Goal: Task Accomplishment & Management: Use online tool/utility

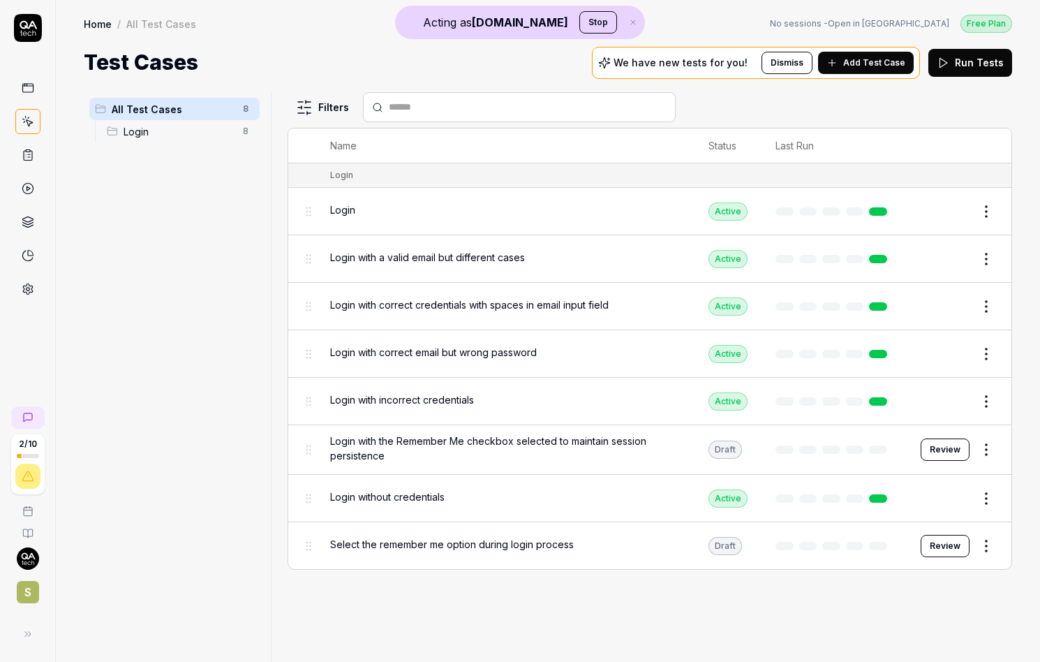
click at [28, 289] on icon at bounding box center [28, 289] width 13 height 13
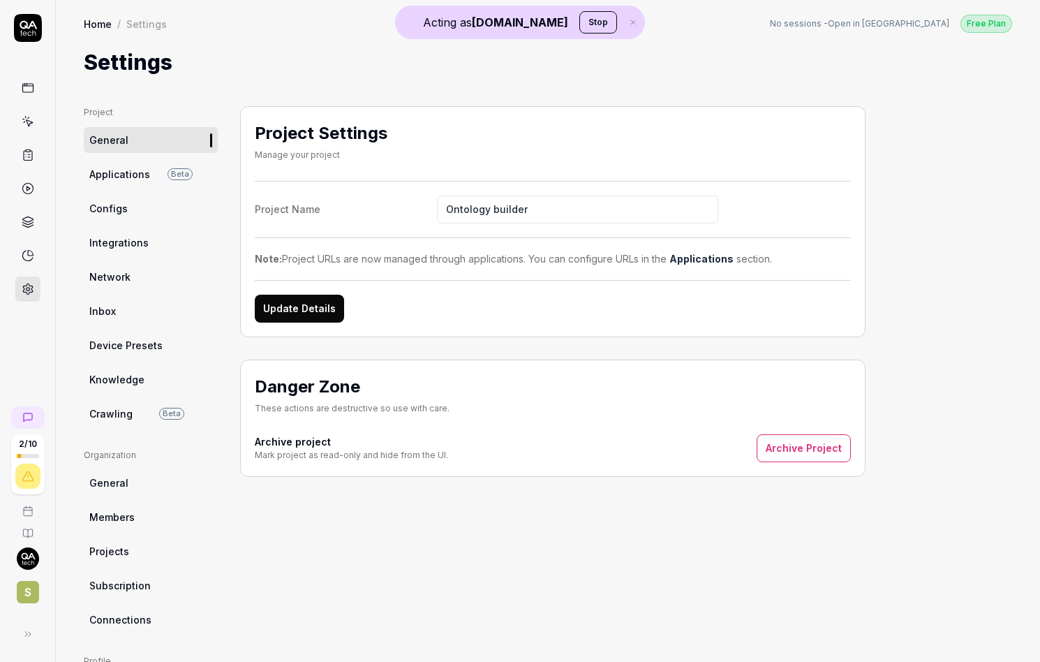
click at [128, 416] on span "Crawling" at bounding box center [110, 413] width 43 height 15
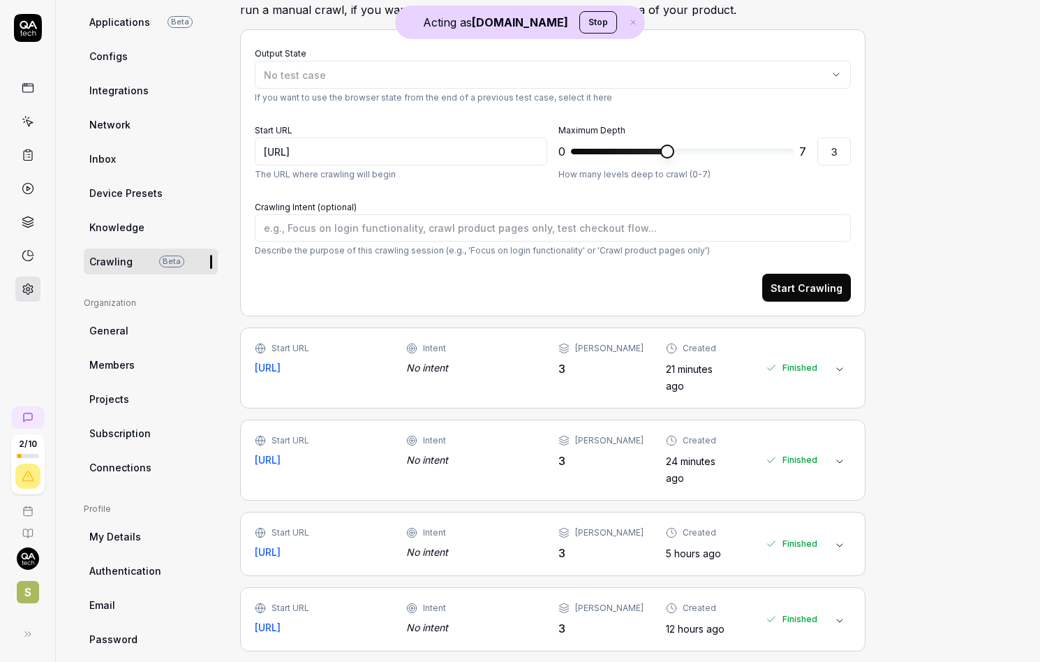
scroll to position [182, 0]
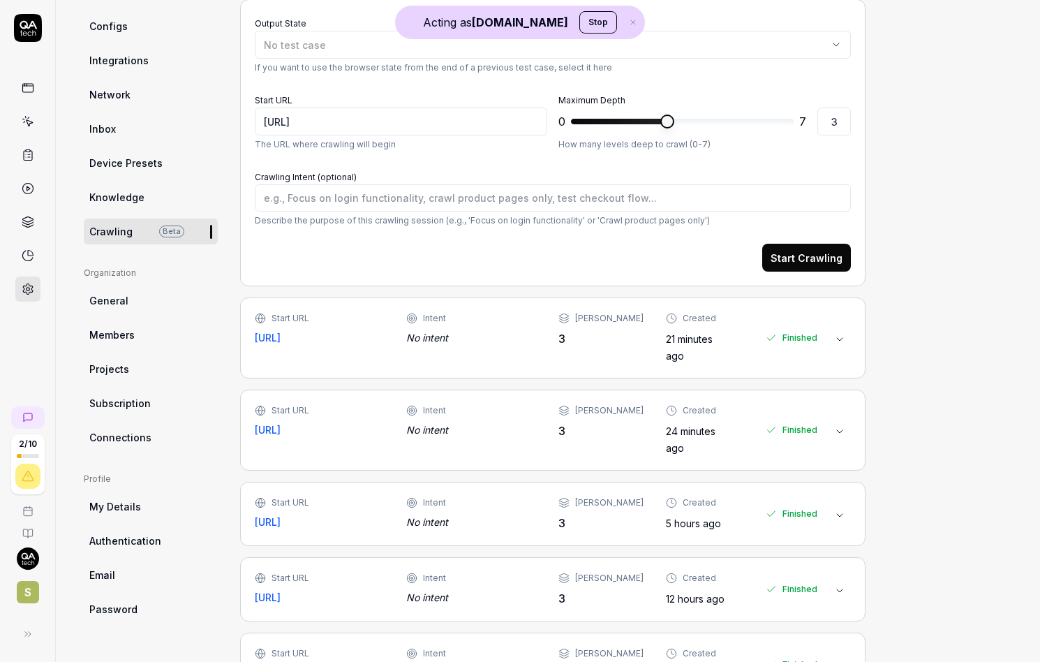
click at [516, 339] on div "No intent" at bounding box center [470, 337] width 129 height 15
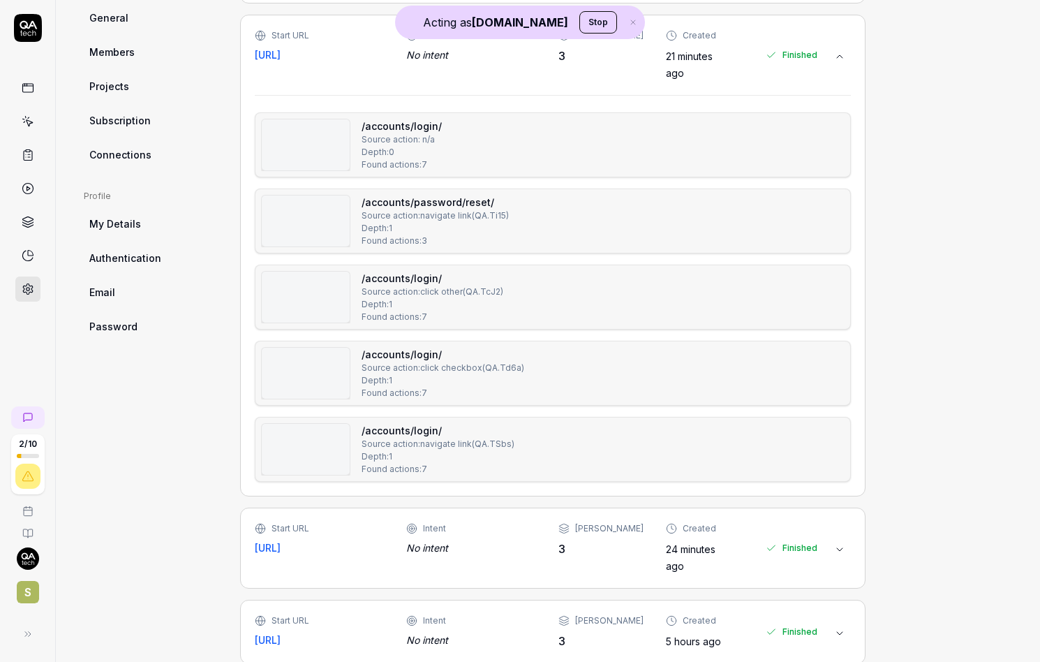
scroll to position [473, 0]
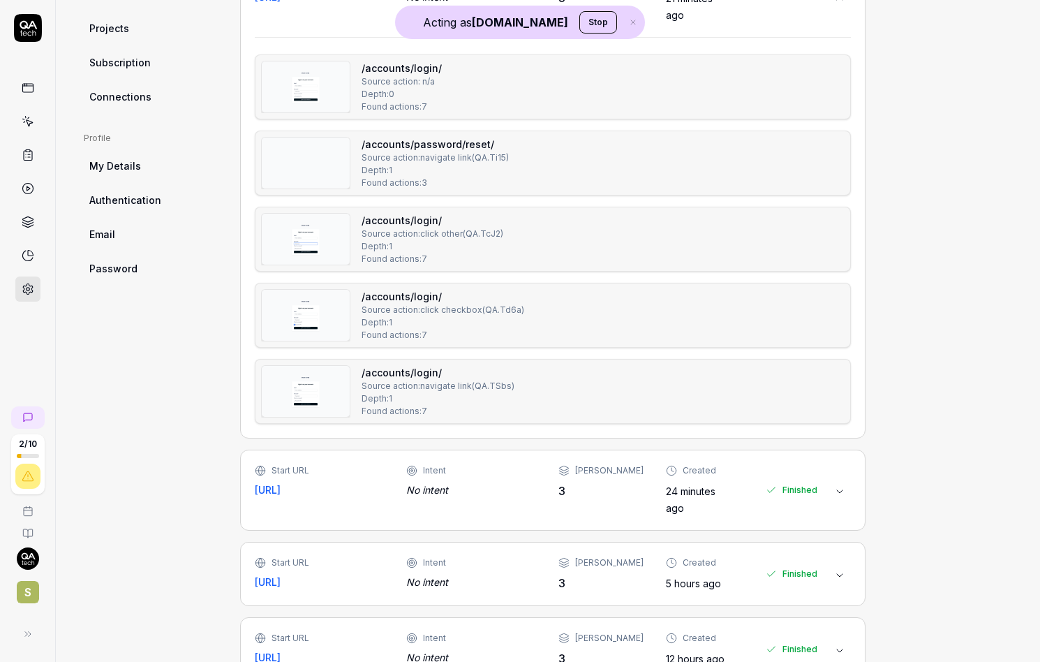
click at [478, 483] on div "No intent" at bounding box center [470, 490] width 129 height 15
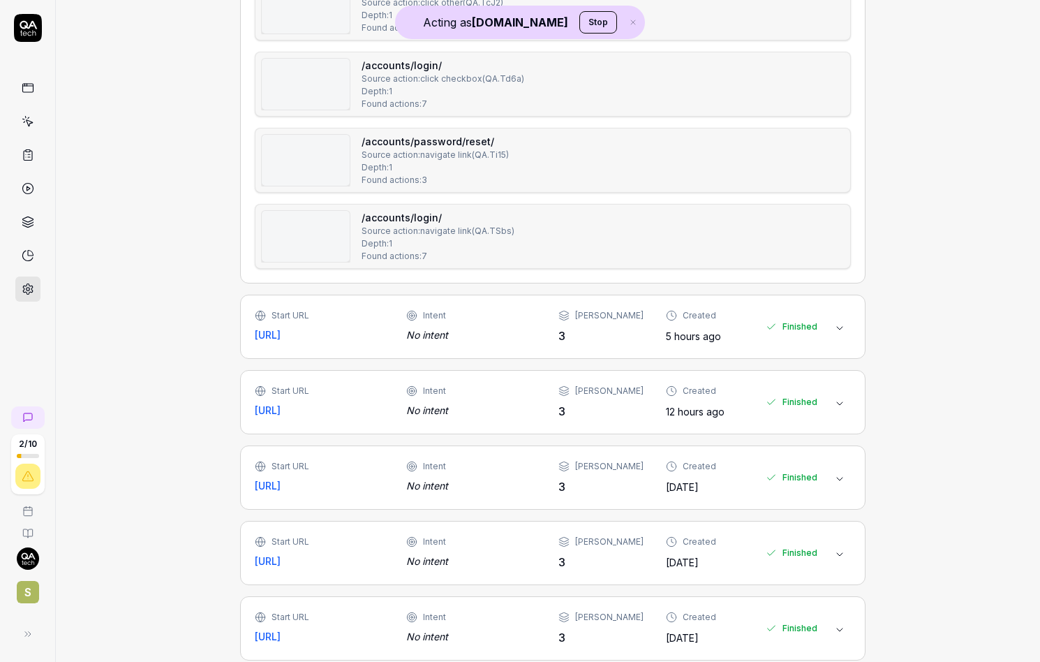
scroll to position [1186, 0]
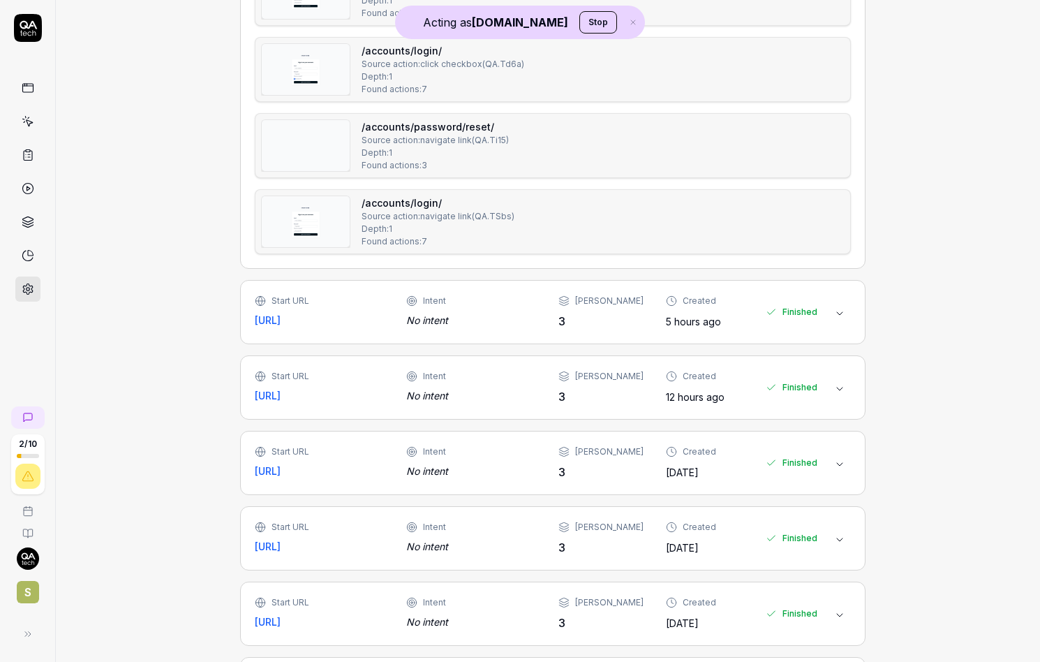
click at [518, 280] on div "Start URL https://ontology-dev.studytube.ai/ Intent No intent Max Depth 3 Creat…" at bounding box center [553, 312] width 626 height 64
click at [510, 323] on div "No intent" at bounding box center [470, 320] width 129 height 15
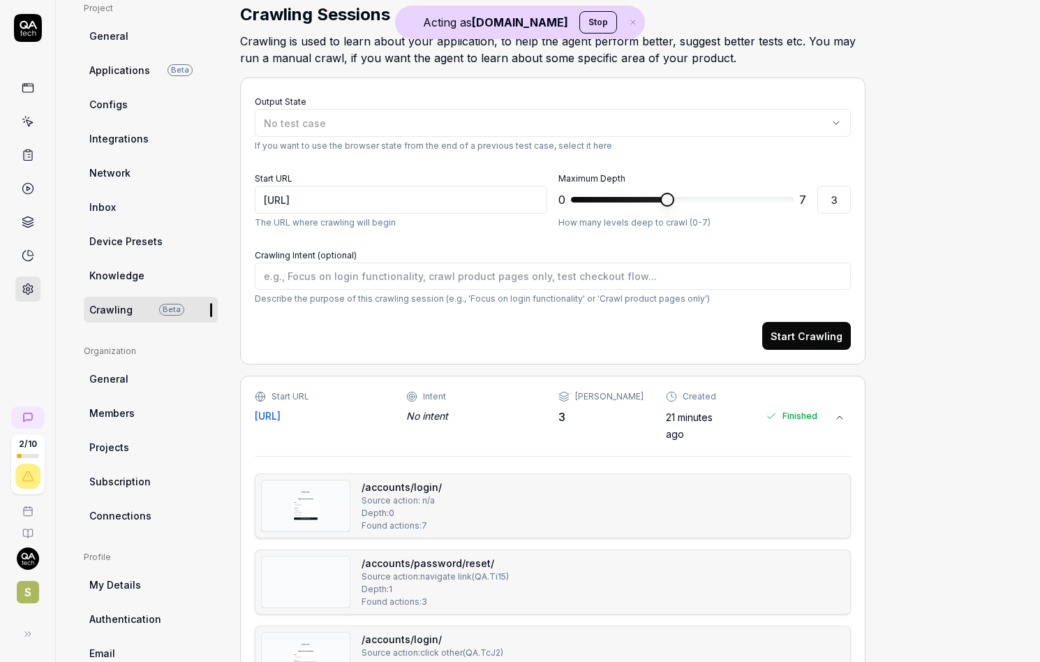
scroll to position [0, 0]
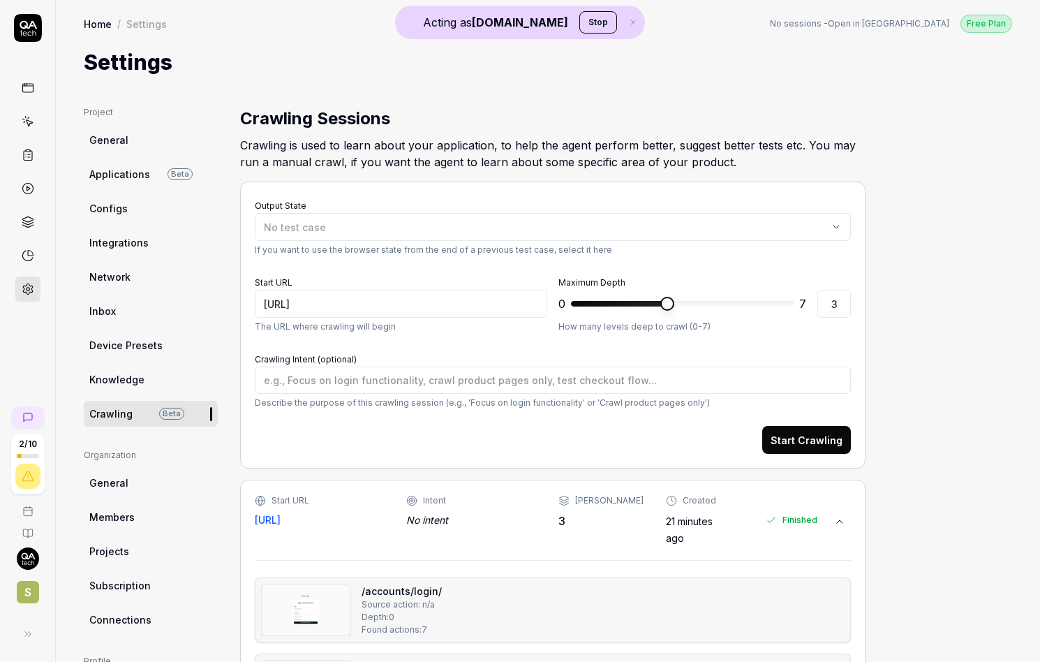
click at [32, 115] on link at bounding box center [27, 121] width 25 height 25
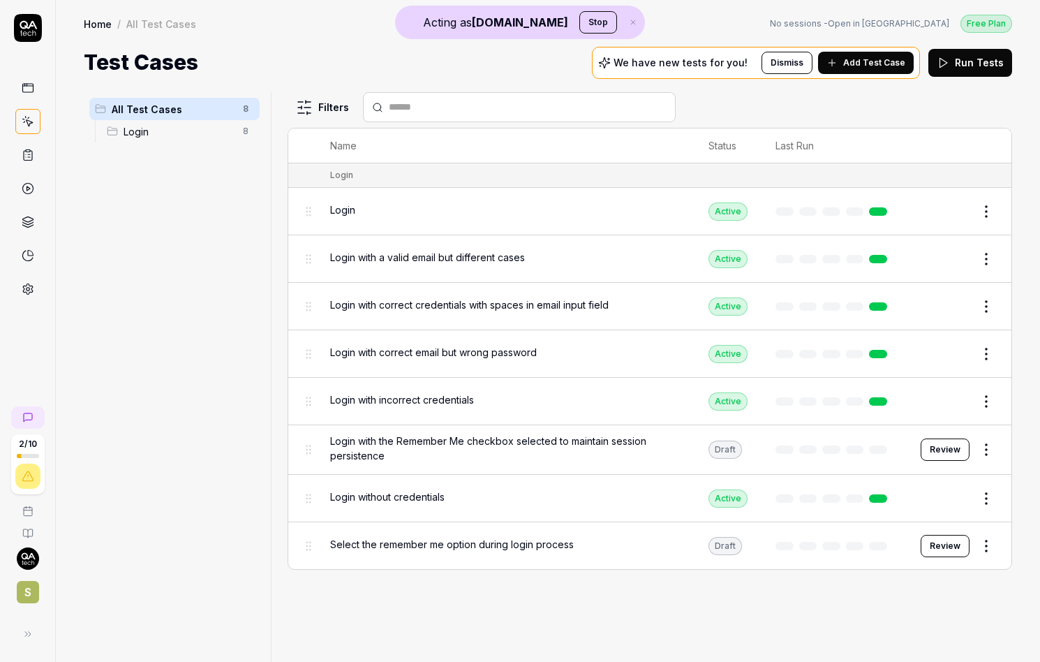
click at [994, 209] on html "Acting as QA.tech Stop 2 / 10 S Home / All Test Cases Free Plan Home / All Test…" at bounding box center [520, 331] width 1040 height 662
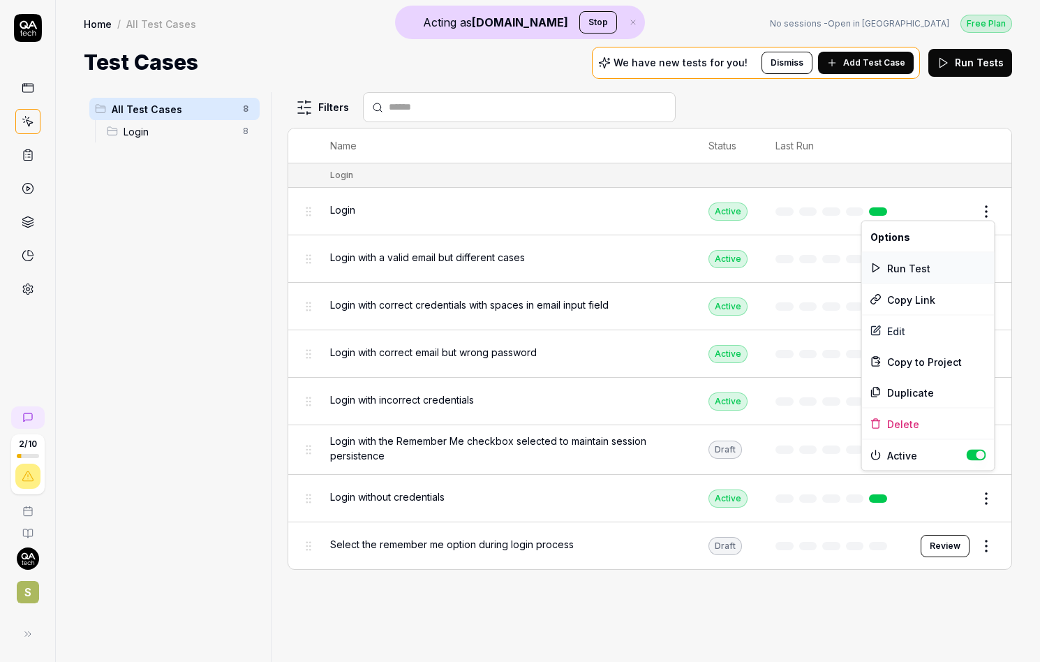
click at [932, 270] on div "Run Test" at bounding box center [928, 268] width 133 height 31
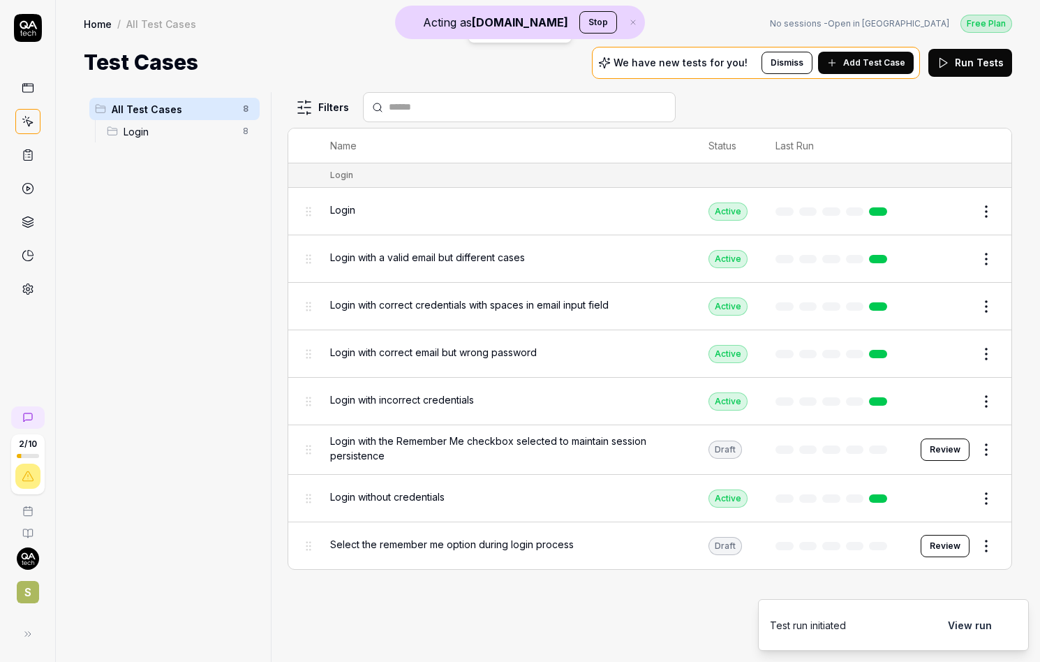
click at [969, 624] on button "View run" at bounding box center [970, 625] width 61 height 28
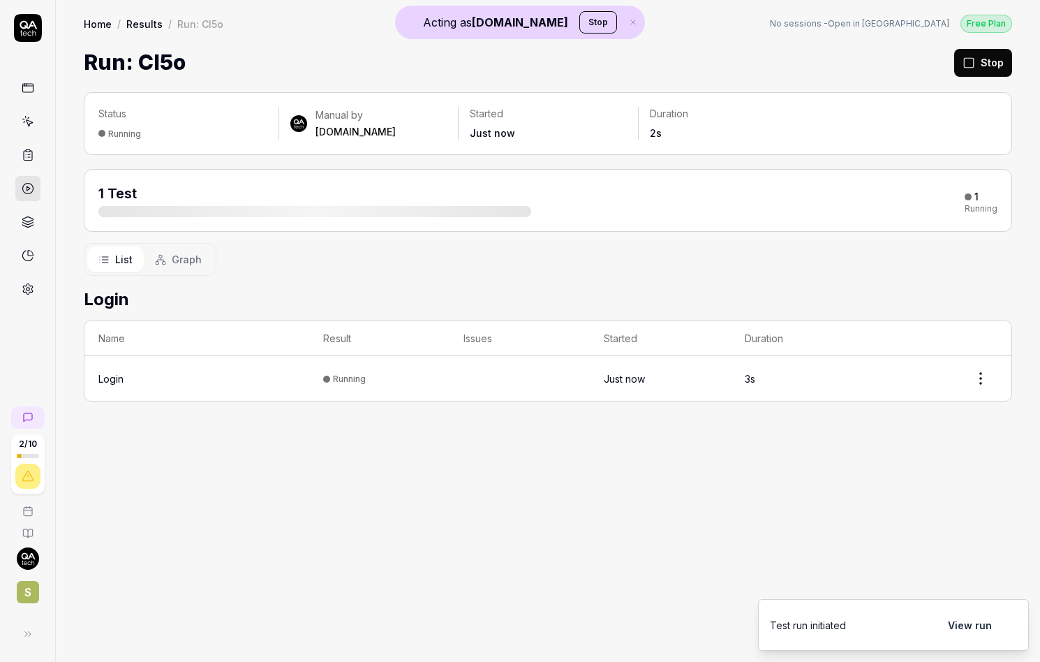
click at [31, 293] on icon at bounding box center [28, 289] width 13 height 13
click at [116, 376] on div "Login" at bounding box center [110, 378] width 25 height 15
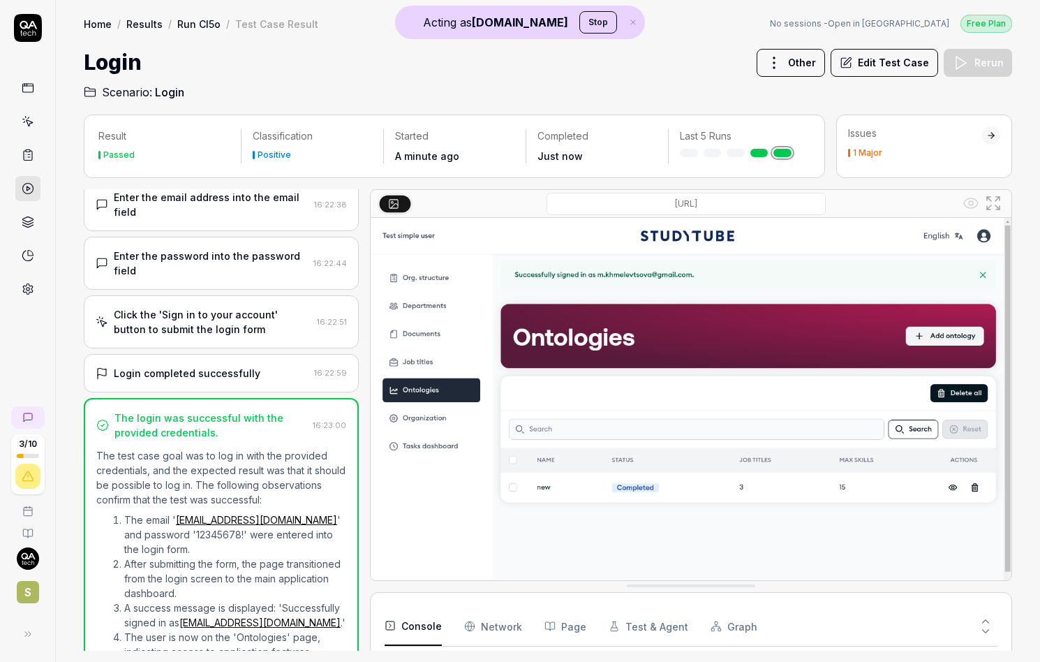
scroll to position [219, 0]
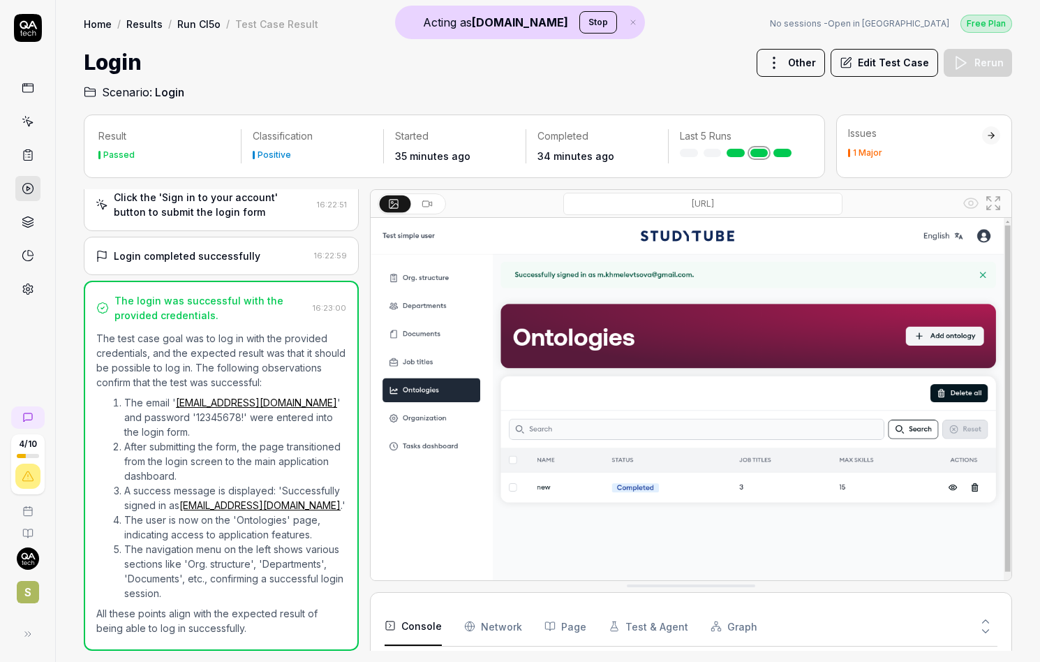
click at [34, 303] on div "4 / 10 S" at bounding box center [28, 331] width 56 height 662
click at [33, 295] on icon at bounding box center [28, 289] width 13 height 13
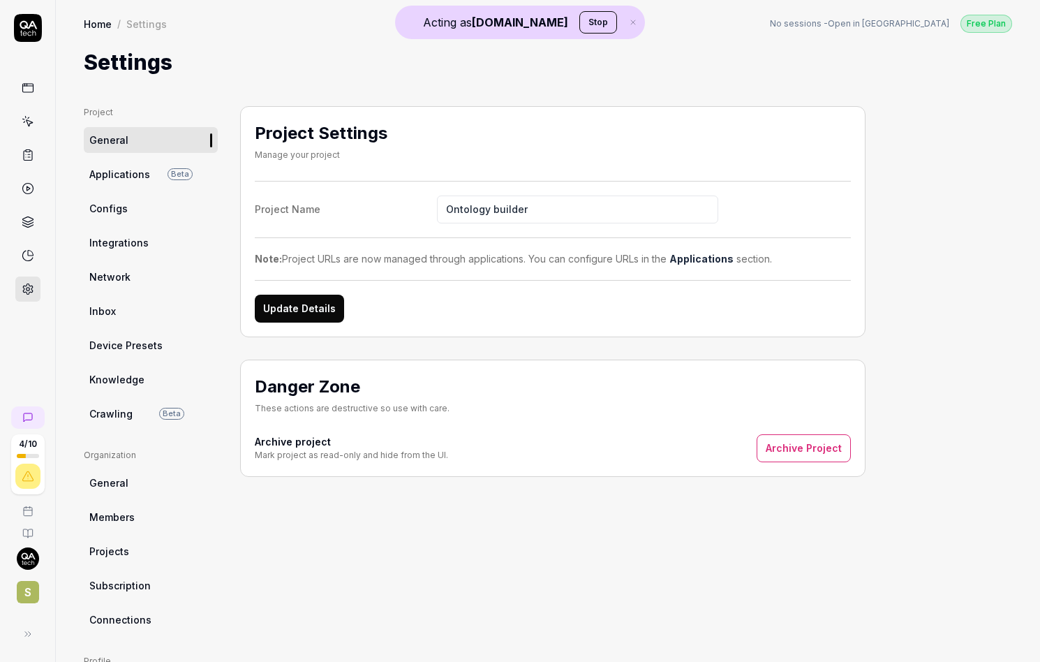
click at [140, 416] on link "Crawling Beta" at bounding box center [151, 414] width 134 height 26
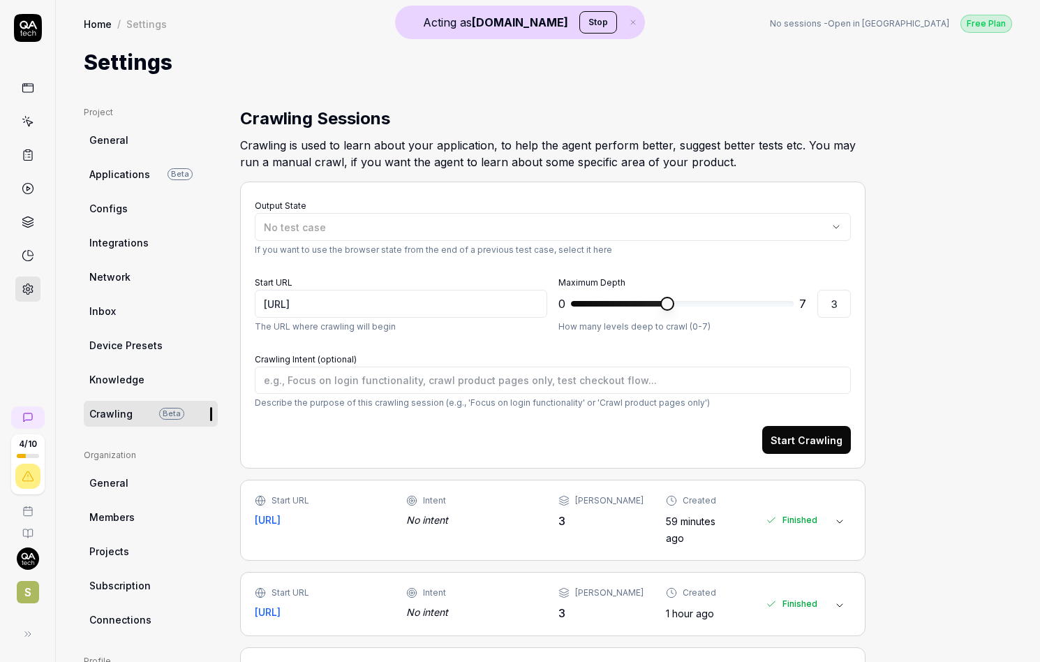
click at [32, 601] on span "S" at bounding box center [28, 592] width 22 height 22
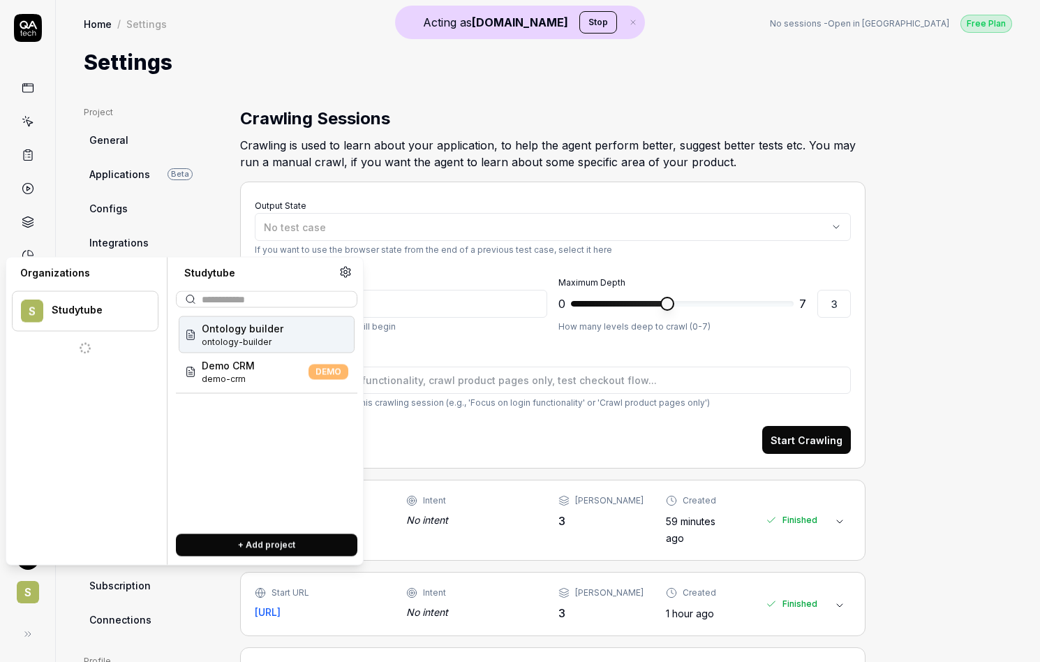
click at [32, 601] on span "S" at bounding box center [28, 592] width 22 height 22
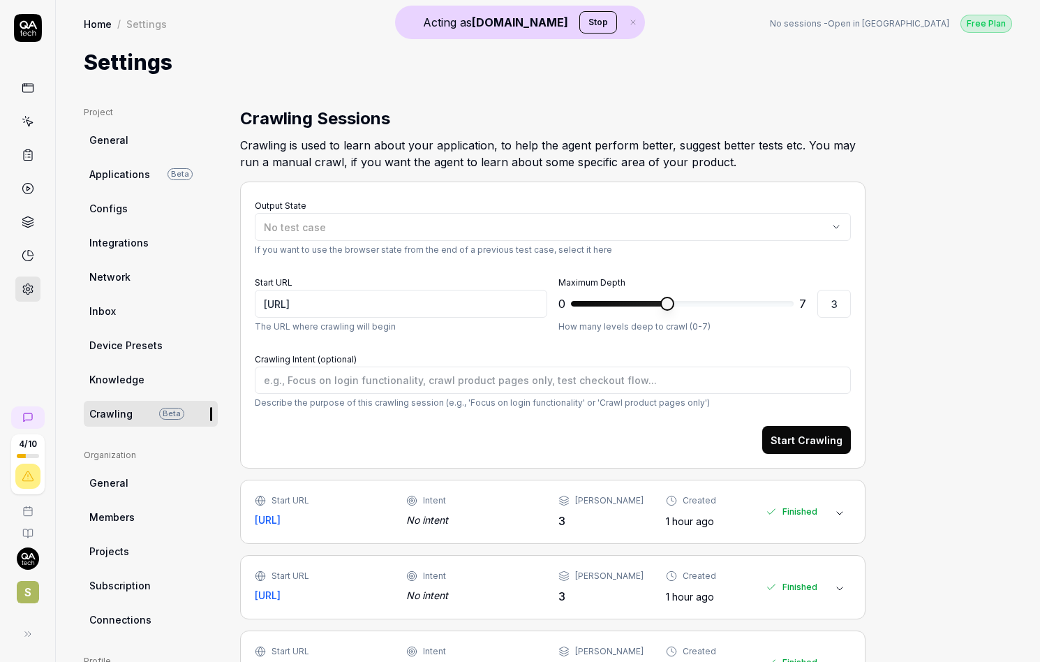
click at [545, 529] on div "Start URL https://ontology-dev.studytube.ai/ Intent No intent Max Depth 3 Creat…" at bounding box center [536, 511] width 563 height 35
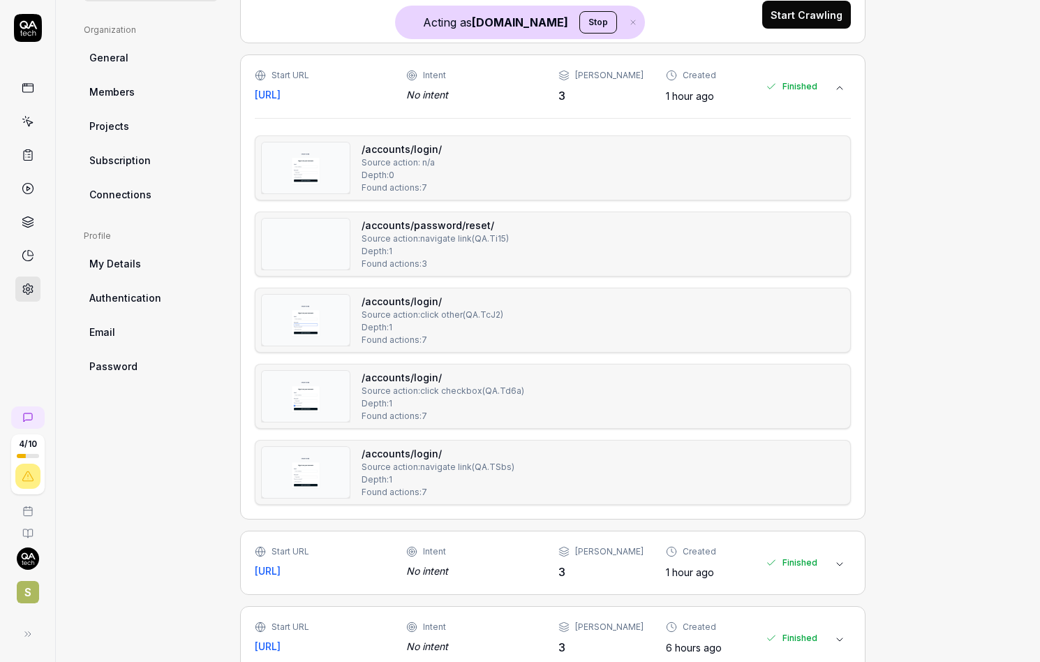
scroll to position [427, 0]
click at [407, 578] on div "Start URL https://ontology-dev.studytube.ai/ Intent No intent Max Depth 3 Creat…" at bounding box center [536, 560] width 563 height 35
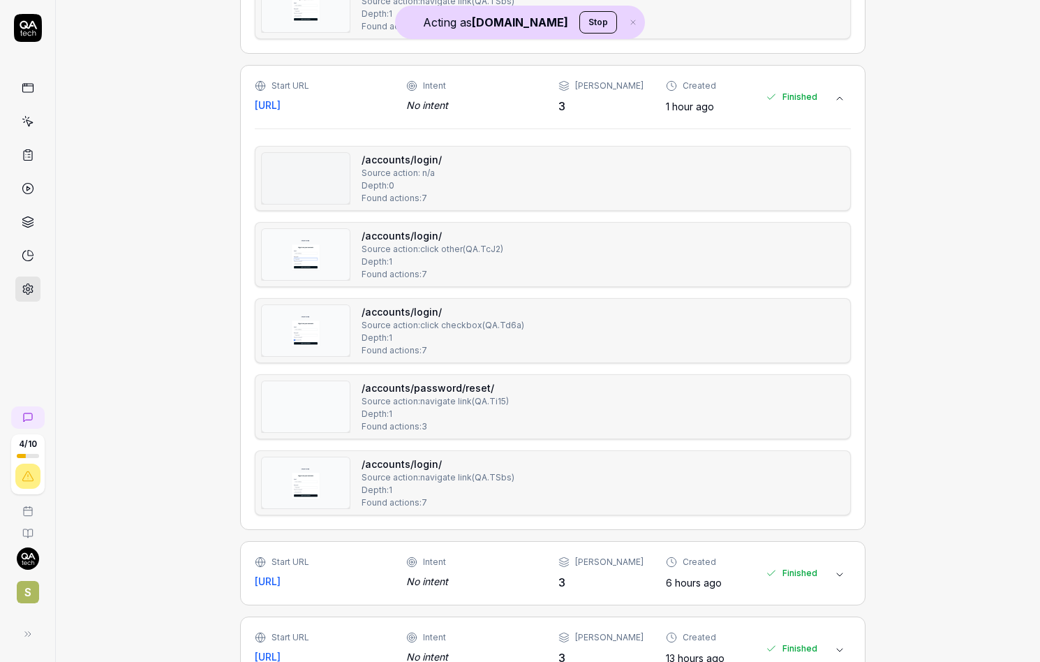
scroll to position [909, 0]
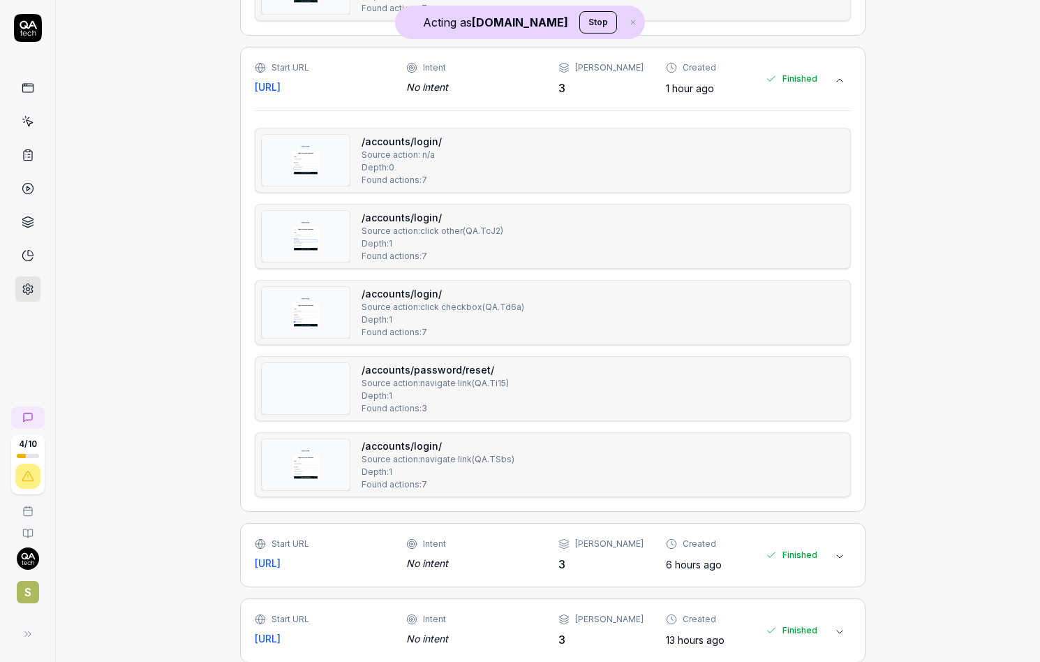
type textarea "*"
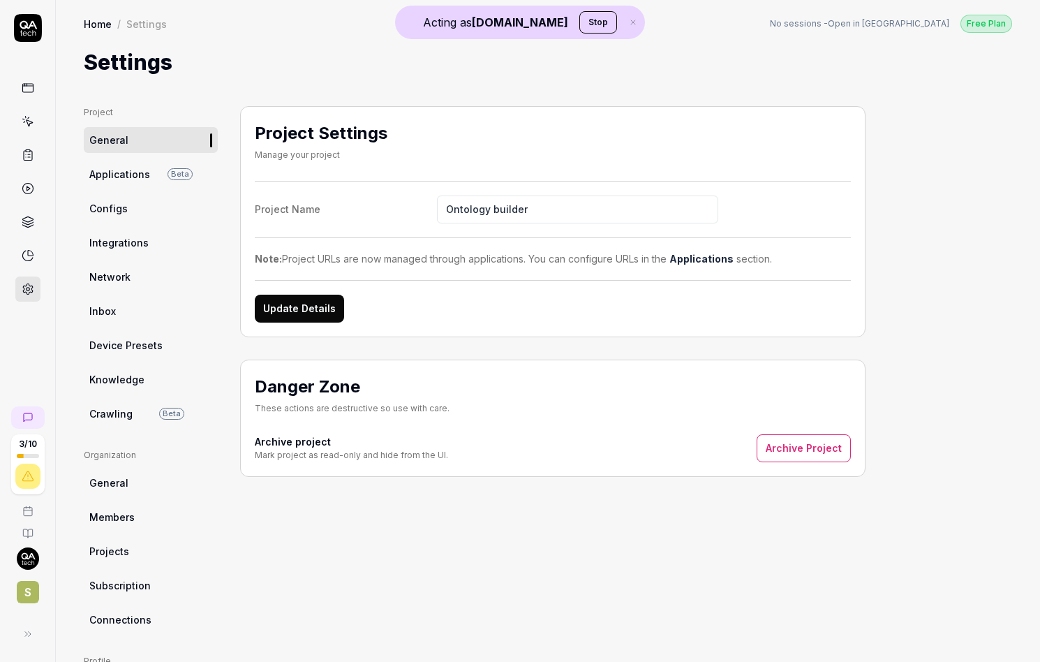
click at [131, 405] on link "Crawling Beta" at bounding box center [151, 414] width 134 height 26
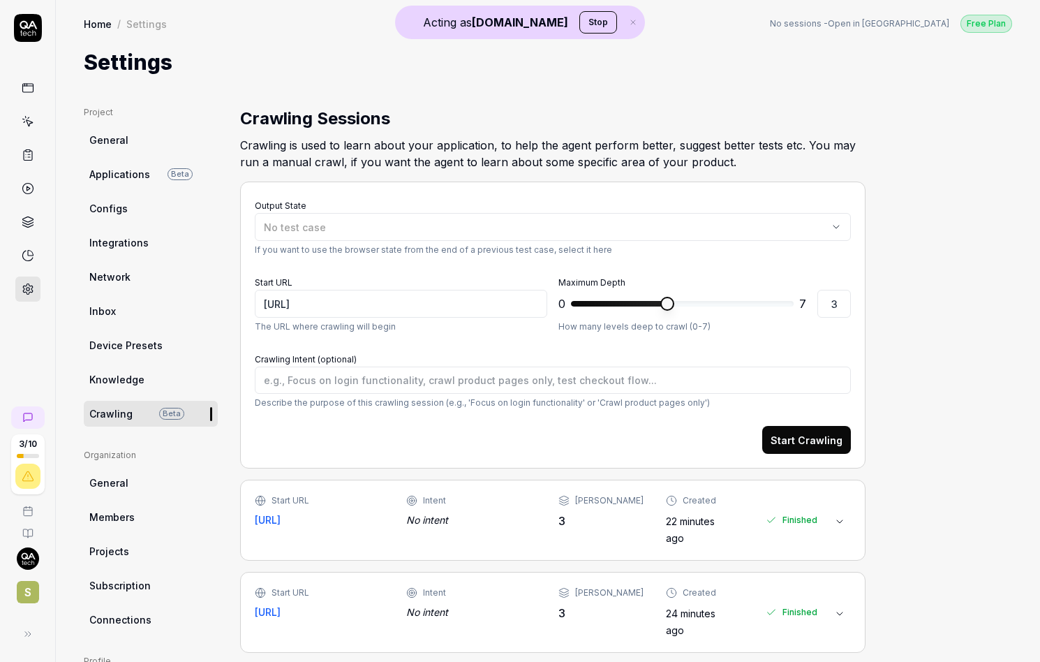
type textarea "*"
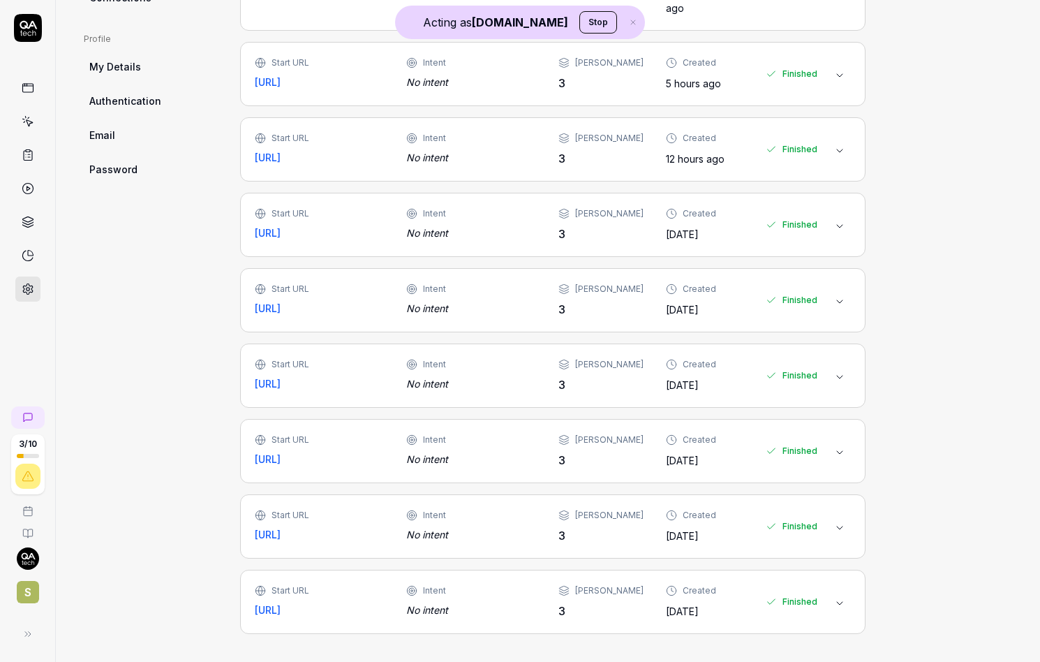
scroll to position [729, 0]
click at [478, 587] on div "Intent No intent" at bounding box center [470, 600] width 129 height 33
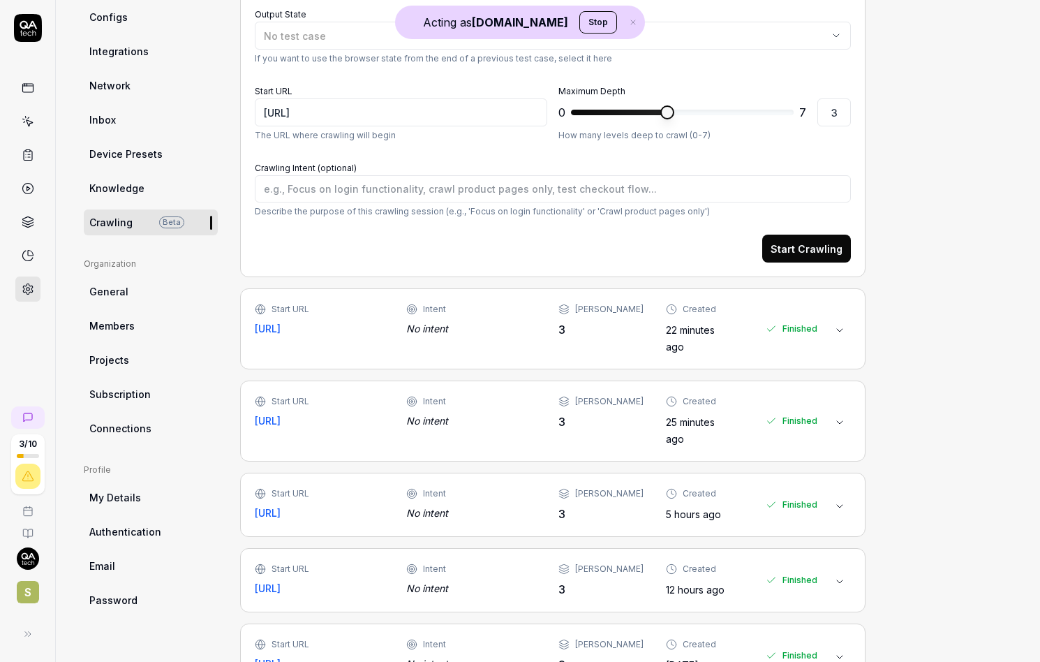
scroll to position [0, 0]
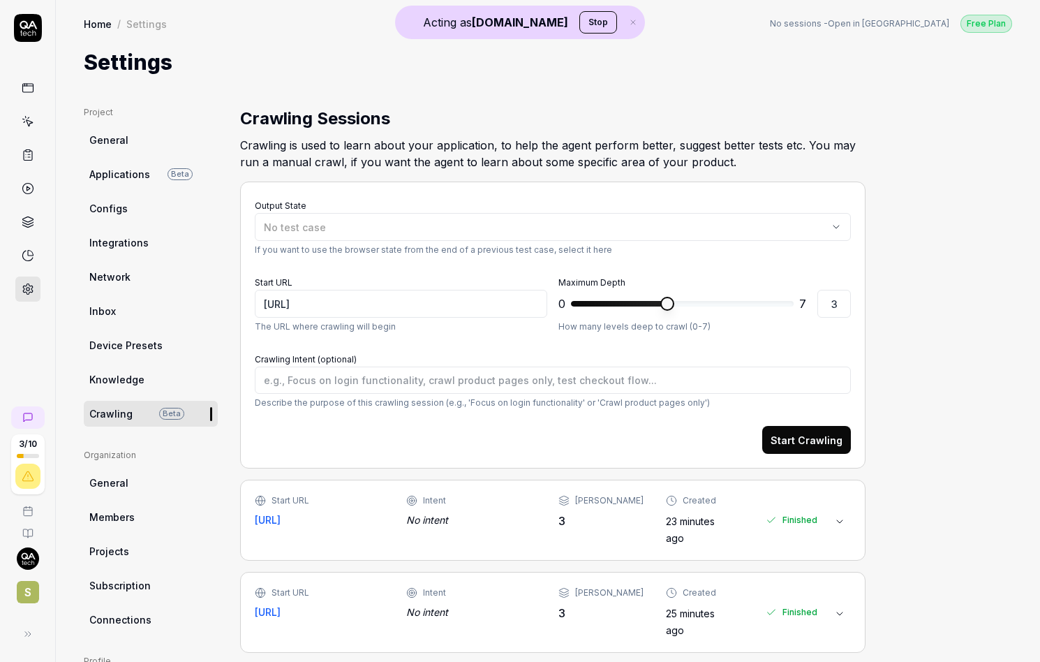
type textarea "*"
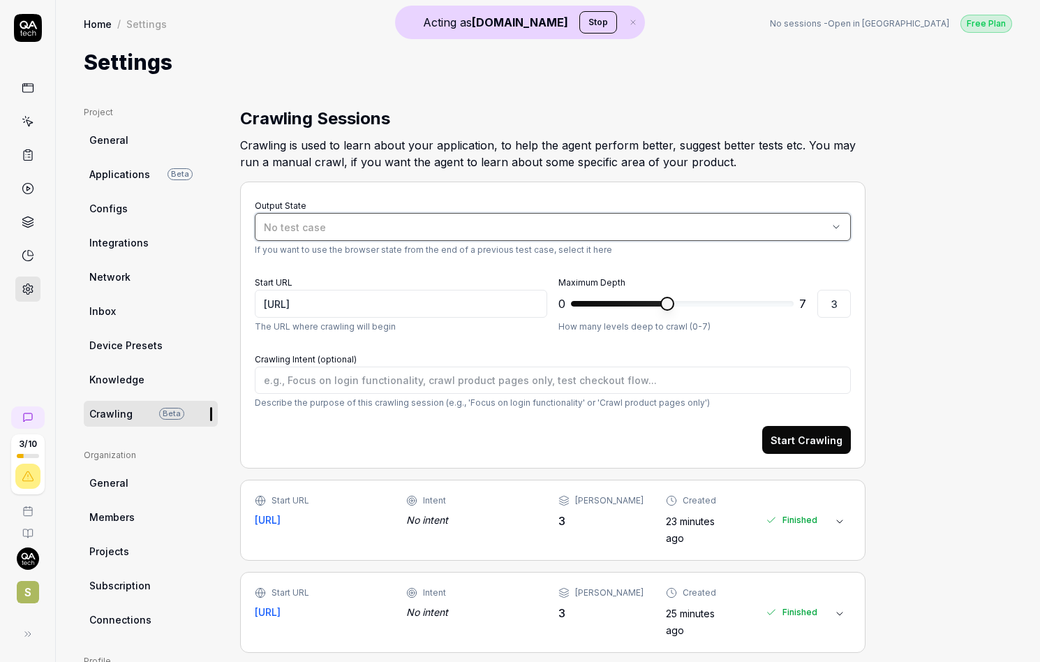
click at [349, 225] on div "No test case" at bounding box center [546, 227] width 564 height 15
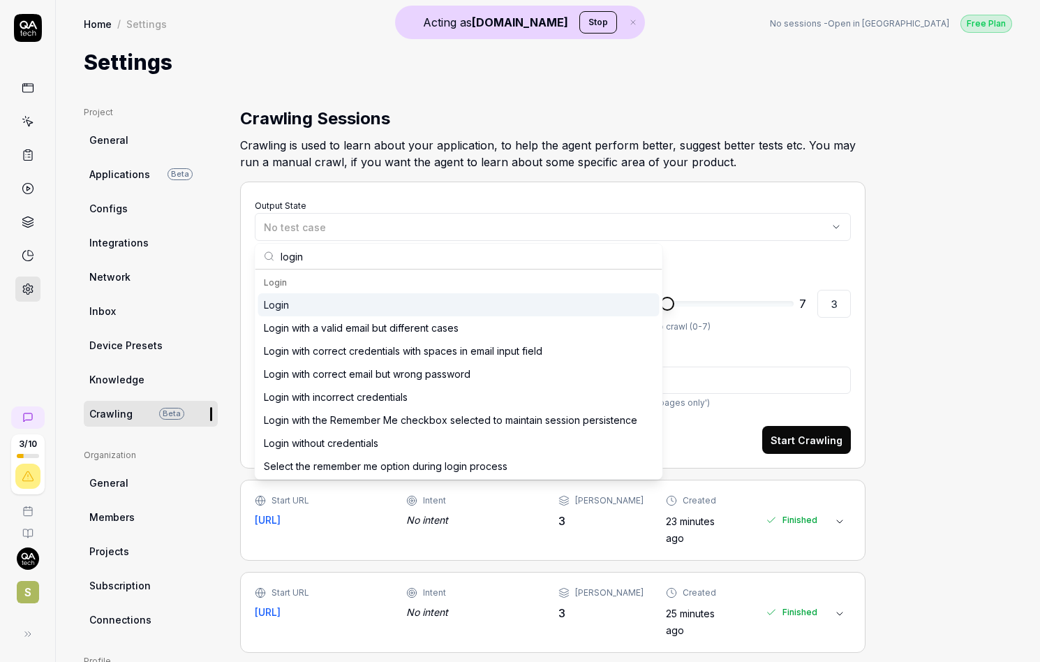
type input "login"
click at [326, 310] on div "Login" at bounding box center [459, 304] width 402 height 23
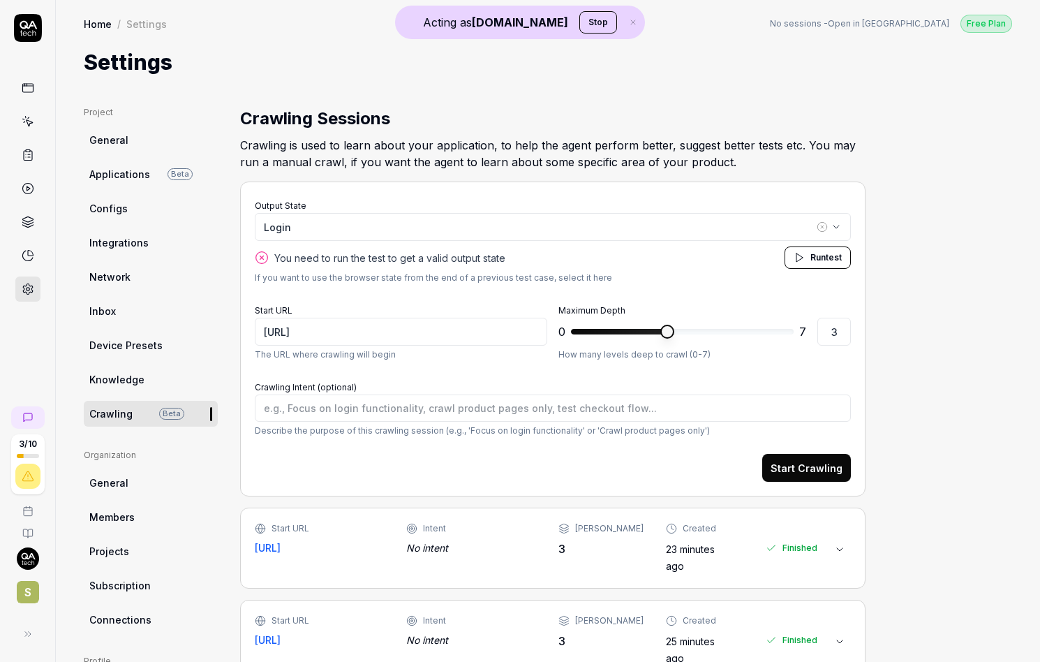
click at [281, 256] on span "You need to run the test to get a valid output state" at bounding box center [389, 258] width 231 height 15
drag, startPoint x: 281, startPoint y: 256, endPoint x: 489, endPoint y: 253, distance: 207.4
click at [489, 253] on span "You need to run the test to get a valid output state" at bounding box center [389, 258] width 231 height 15
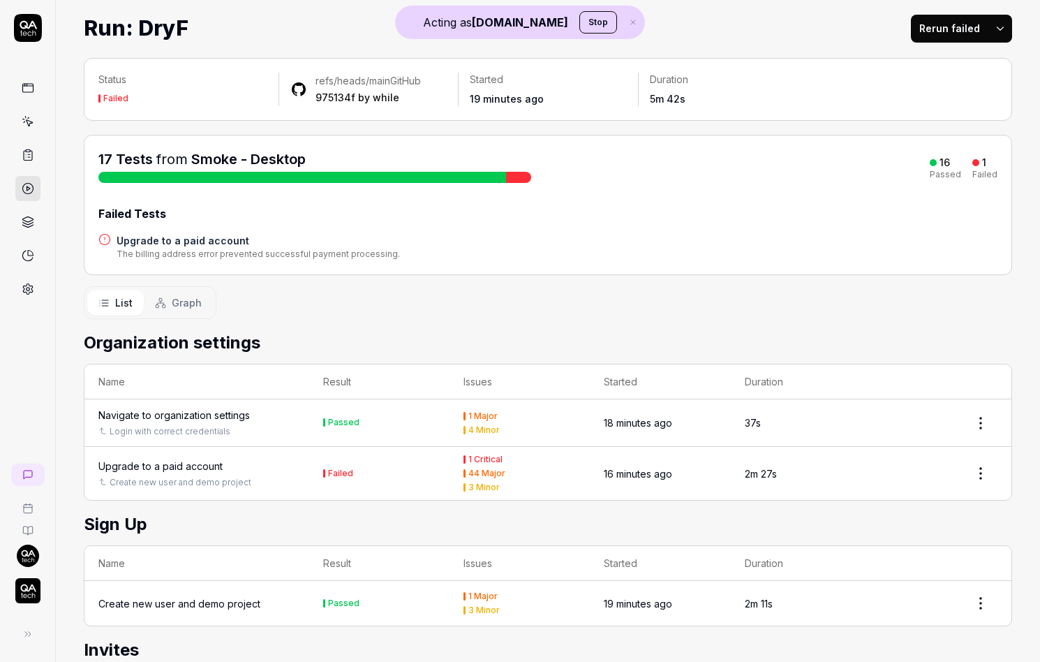
scroll to position [36, 0]
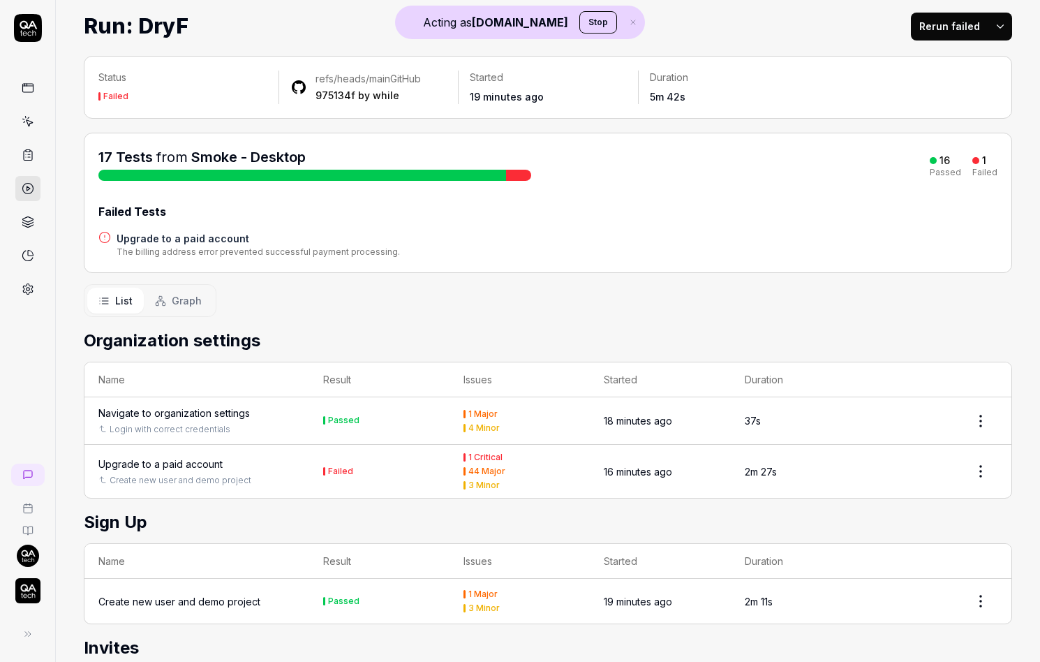
click at [204, 237] on h4 "Upgrade to a paid account" at bounding box center [259, 238] width 284 height 15
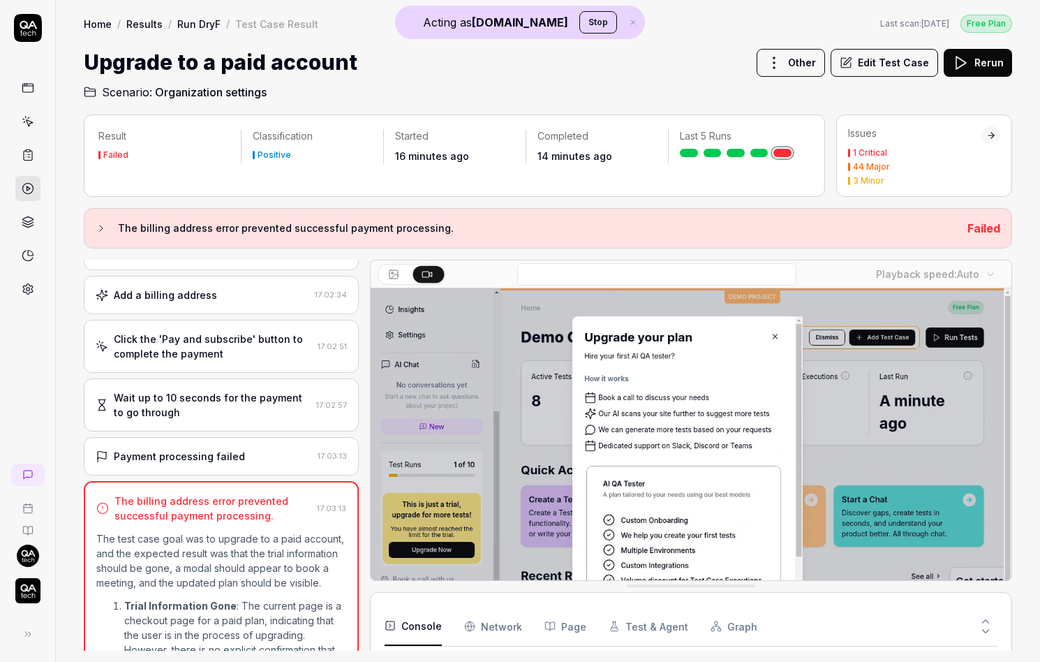
scroll to position [532, 0]
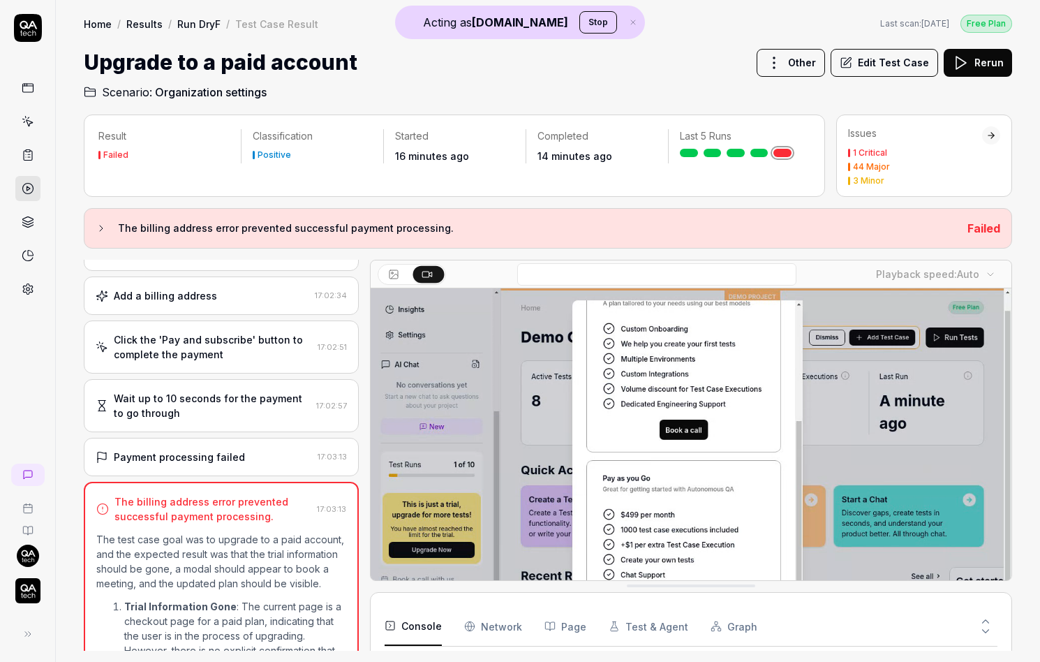
click at [239, 425] on div "Wait up to 10 seconds for the payment to go through 17:02:57" at bounding box center [221, 405] width 275 height 53
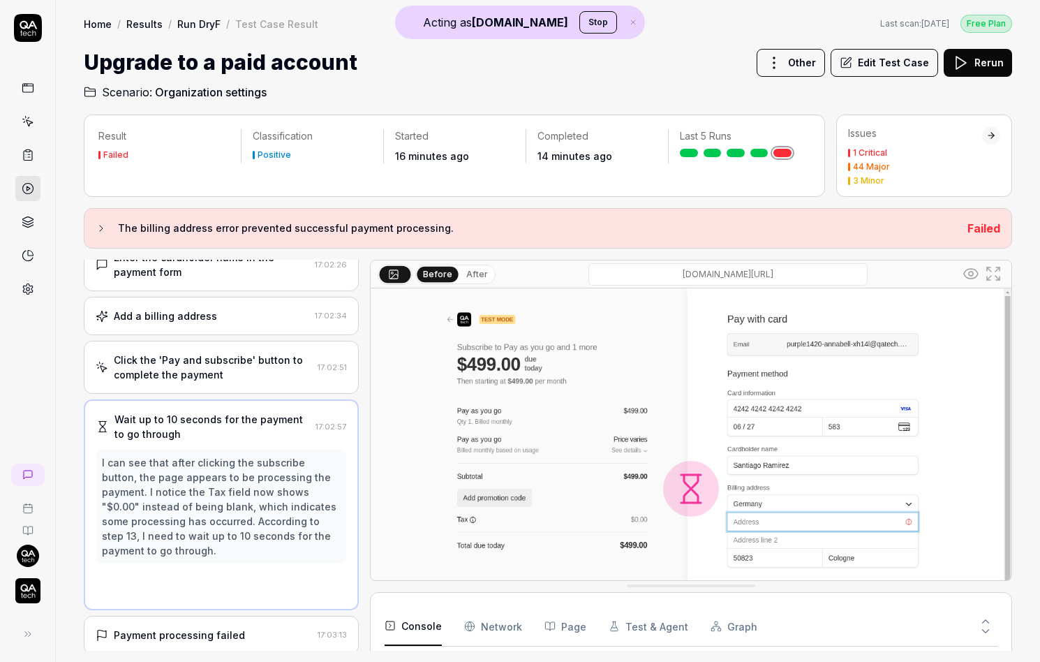
scroll to position [470, 0]
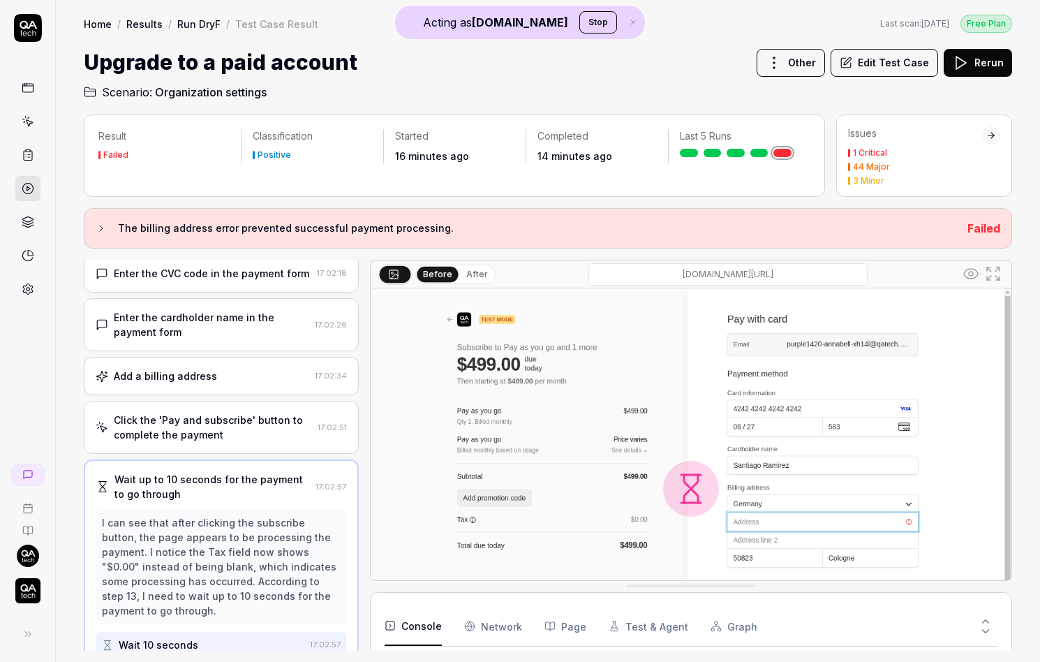
click at [244, 325] on div "Enter the cardholder name in the payment form" at bounding box center [212, 324] width 196 height 29
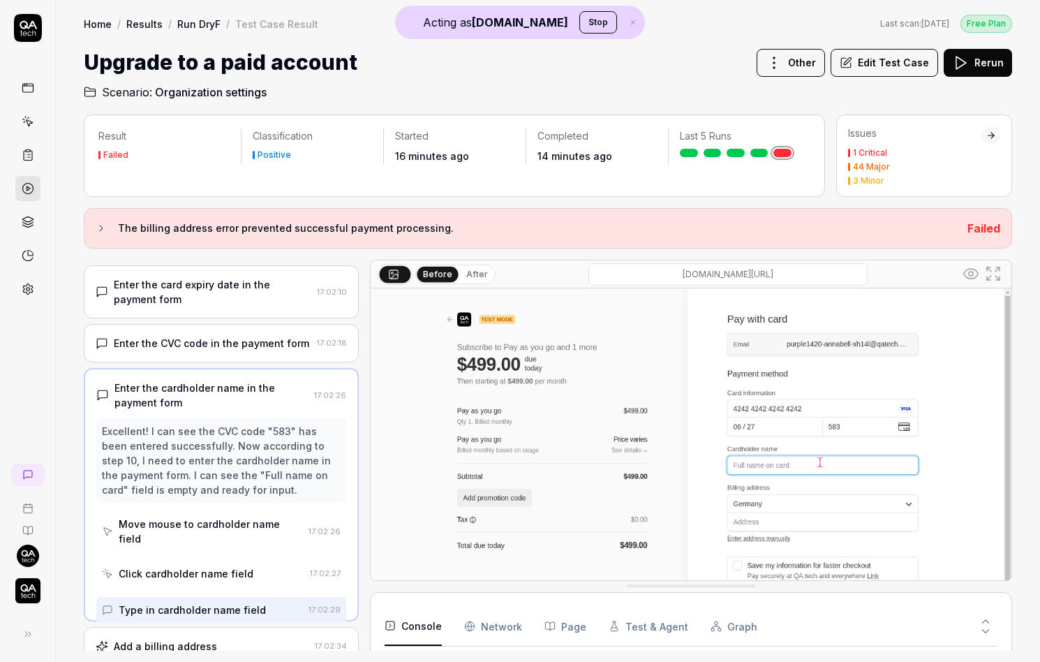
scroll to position [351, 0]
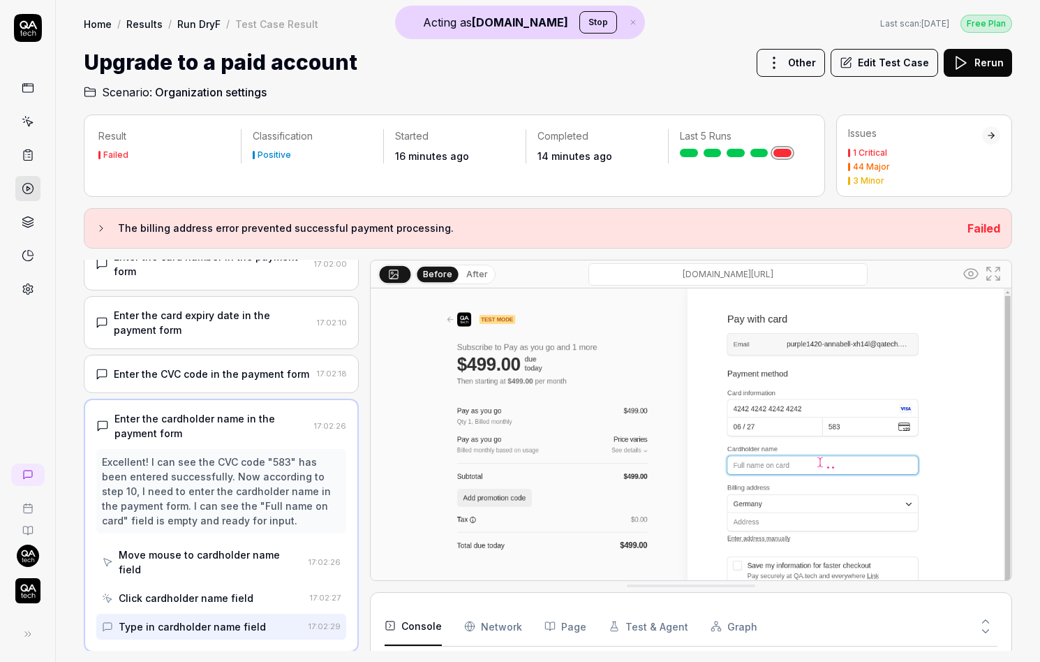
click at [978, 59] on button "Rerun" at bounding box center [978, 63] width 68 height 28
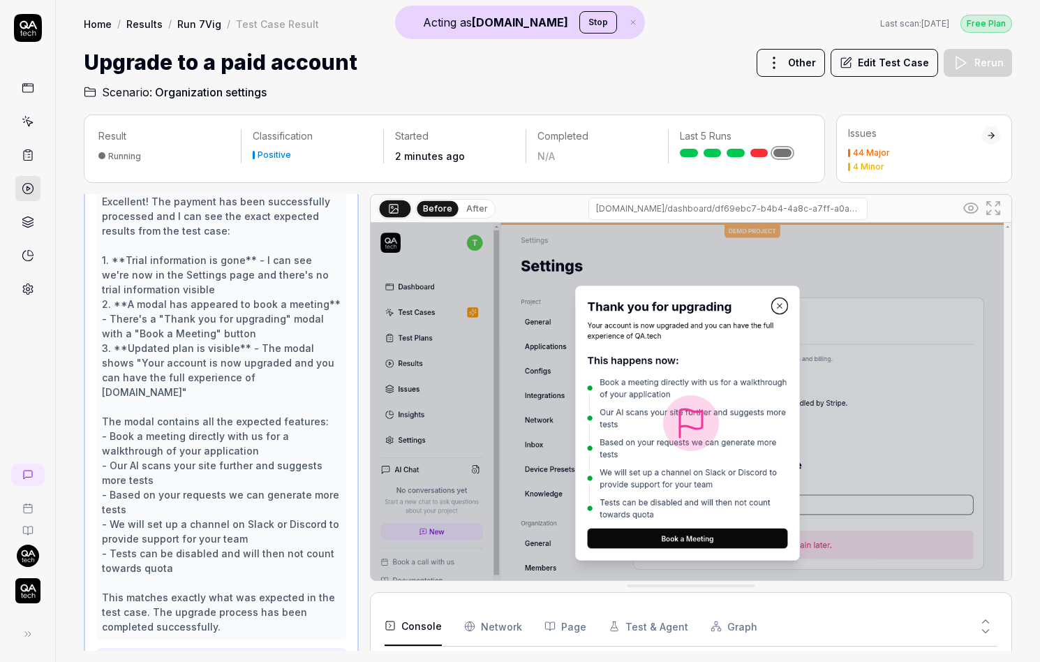
scroll to position [757, 0]
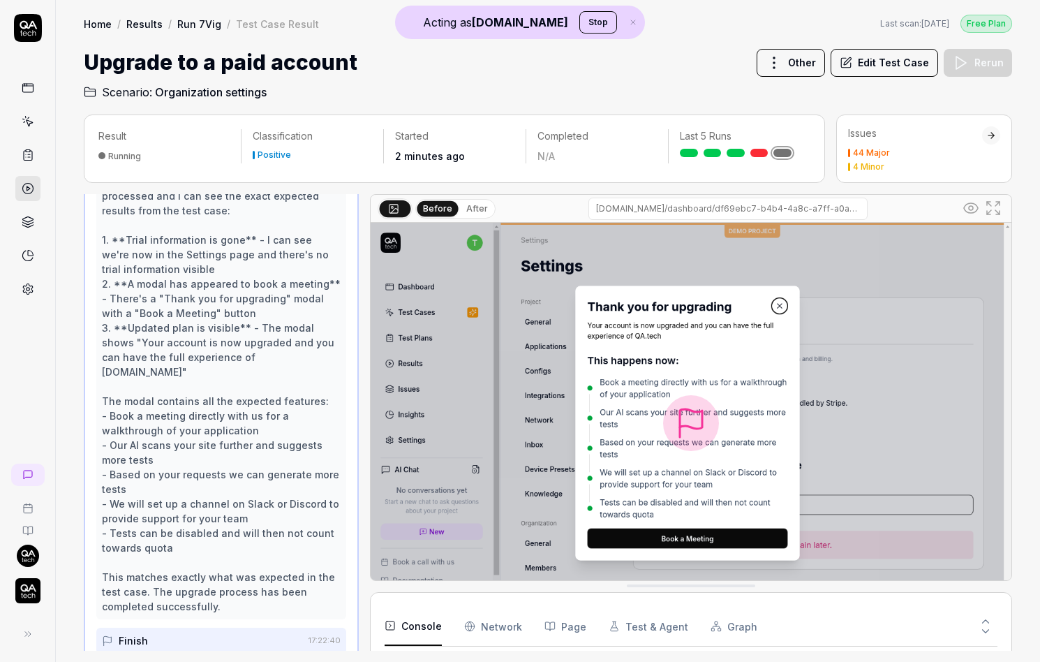
click at [523, 97] on h2 "Scenario: Organization settings" at bounding box center [548, 89] width 929 height 22
